Goal: Answer question/provide support

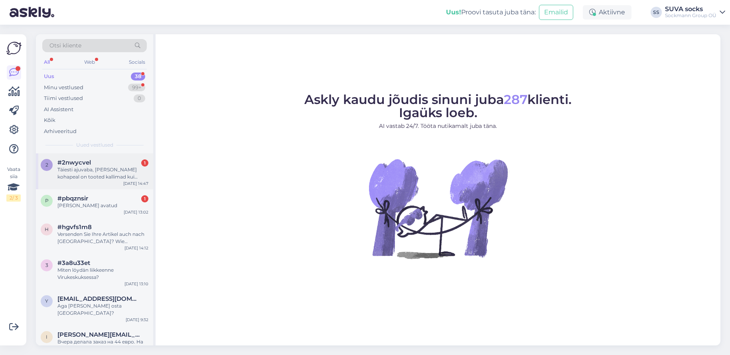
click at [100, 169] on div "Täiesti ajuvaba, [PERSON_NAME] kohapeal on tooted kallimad kui epoes, milleks s…" at bounding box center [102, 173] width 91 height 14
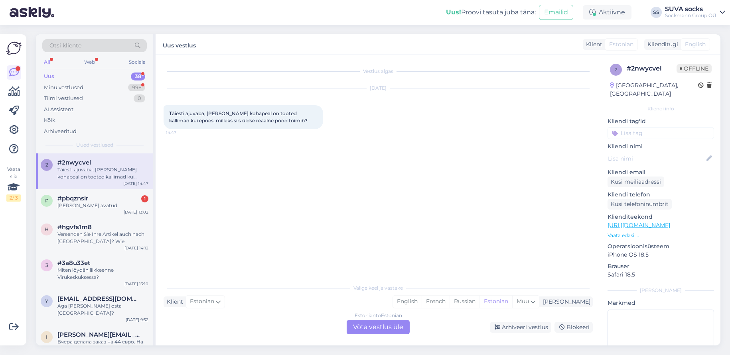
click at [670, 222] on link "[URL][DOMAIN_NAME]" at bounding box center [638, 225] width 63 height 7
click at [86, 173] on div "Täiesti ajuvaba, [PERSON_NAME] kohapeal on tooted kallimad kui epoes, milleks s…" at bounding box center [102, 173] width 91 height 14
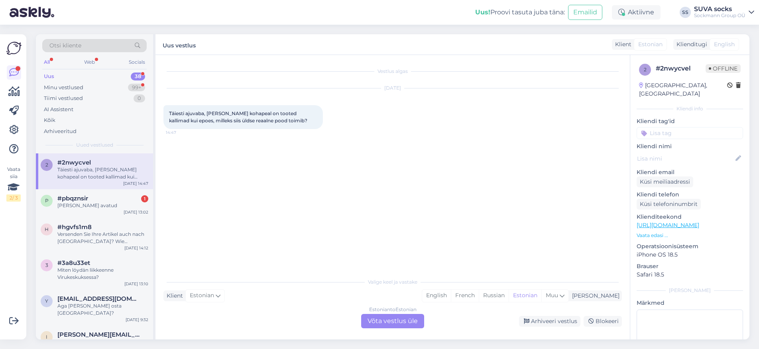
click at [246, 122] on span "Täiesti ajuvaba, [PERSON_NAME] kohapeal on tooted kallimad kui epoes, milleks s…" at bounding box center [238, 116] width 138 height 13
click at [385, 320] on div "Estonian to Estonian Võta vestlus üle" at bounding box center [392, 321] width 63 height 14
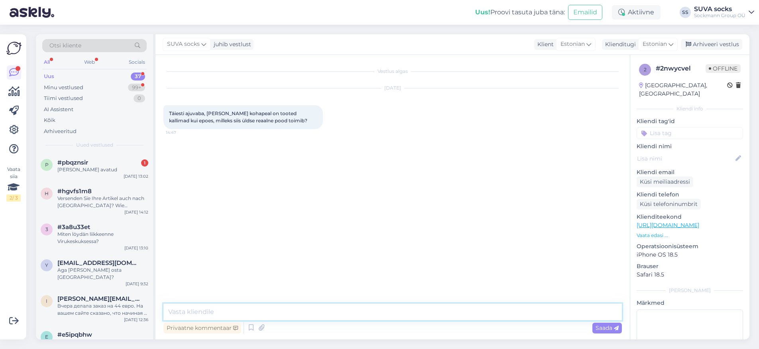
click at [215, 312] on textarea at bounding box center [393, 312] width 459 height 17
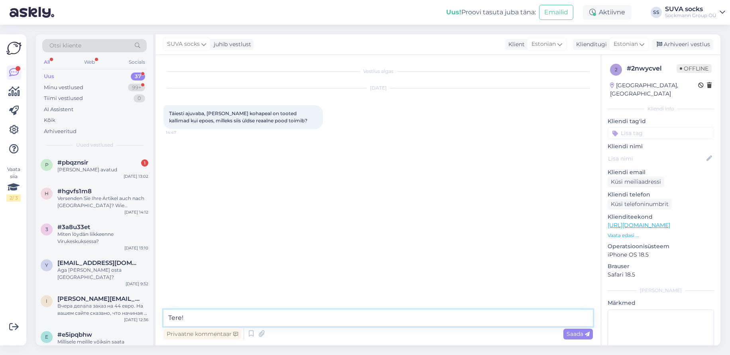
paste textarea "Tere! Aitäh, et sellele tähelepanu juhtisite 🙏. Tõepoolest, meie e-[PERSON_NAME…"
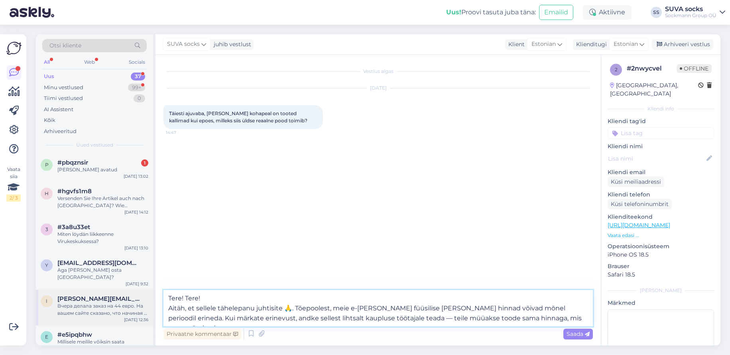
drag, startPoint x: 185, startPoint y: 298, endPoint x: 140, endPoint y: 299, distance: 45.1
click at [140, 299] on div "Otsi kliente All Web Socials Uus 37 Minu vestlused 99+ Tiimi vestlused 0 AI Ass…" at bounding box center [378, 189] width 685 height 311
click at [292, 308] on textarea "Tere! Aitäh, et sellele tähelepanu juhtisite 🙏. Tõepoolest, meie e-[PERSON_NAME…" at bounding box center [379, 308] width 430 height 36
click at [536, 308] on textarea "Tere! Aitäh, et sellele tähelepanu juhtisite. Tõepoolest, meie e-[PERSON_NAME] …" at bounding box center [379, 308] width 430 height 36
click at [547, 321] on textarea "Tere! Aitäh, et sellele tähelepanu juhtisite. Tõepoolest, meie e-[PERSON_NAME] …" at bounding box center [379, 308] width 430 height 36
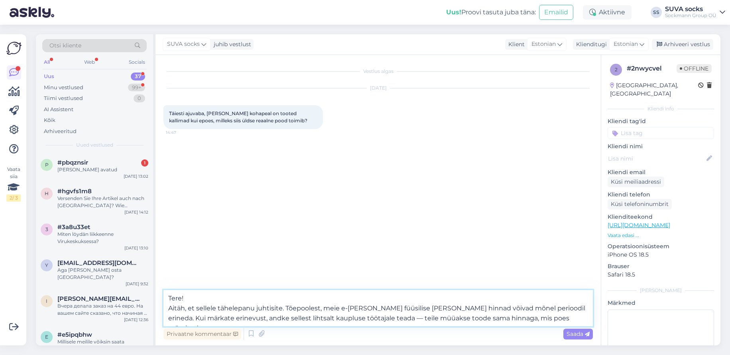
click at [485, 317] on textarea "Tere! Aitäh, et sellele tähelepanu juhtisite. Tõepoolest, meie e-[PERSON_NAME] …" at bounding box center [379, 308] width 430 height 36
click at [560, 317] on textarea "Tere! Aitäh, et sellele tähelepanu juhtisite. Tõepoolest, meie e-[PERSON_NAME] …" at bounding box center [379, 308] width 430 height 36
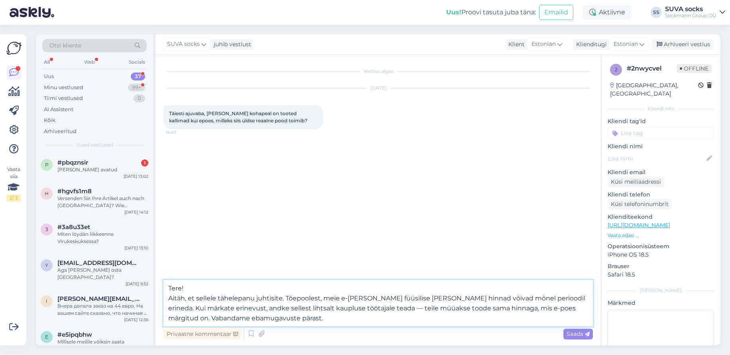
click at [422, 309] on textarea "Tere! Aitäh, et sellele tähelepanu juhtisite. Tõepoolest, meie e-[PERSON_NAME] …" at bounding box center [379, 303] width 430 height 46
click at [439, 309] on textarea "Tere! Aitäh, et sellele tähelepanu juhtisite. Tõepoolest, meie e-[PERSON_NAME] …" at bounding box center [379, 303] width 430 height 46
type textarea "Tere! Aitäh, et sellele tähelepanu juhtisite. Tõepoolest, meie e-[PERSON_NAME] …"
click at [464, 319] on textarea "Tere! Aitäh, et sellele tähelepanu juhtisite. Tõepoolest, meie e-[PERSON_NAME] …" at bounding box center [379, 303] width 430 height 46
